Goal: Information Seeking & Learning: Find specific fact

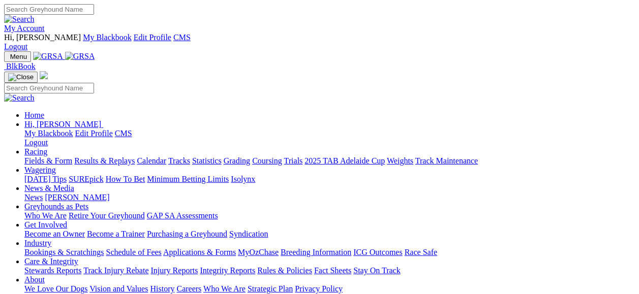
click at [45, 24] on link "My Account" at bounding box center [24, 28] width 41 height 9
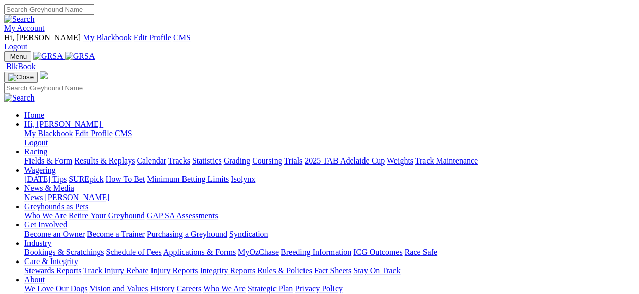
click at [45, 24] on link "My Account" at bounding box center [24, 28] width 41 height 9
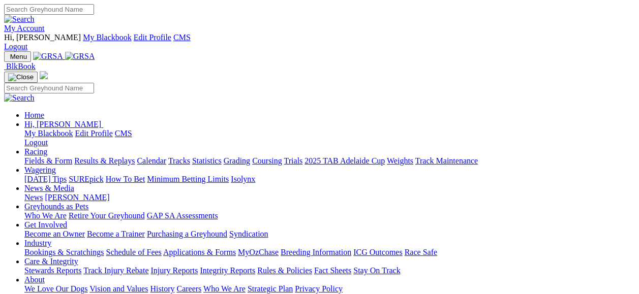
click at [122, 157] on link "Results & Replays" at bounding box center [104, 161] width 61 height 9
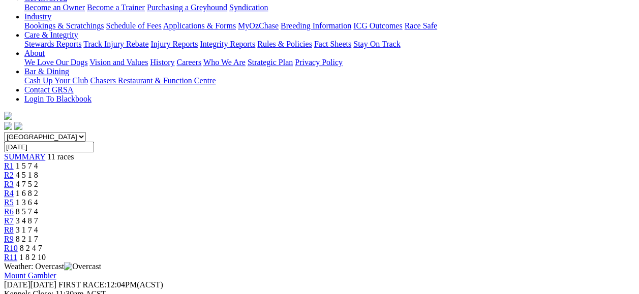
scroll to position [237, 0]
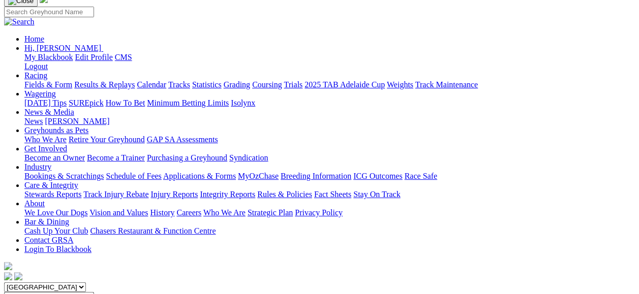
scroll to position [54, 0]
